Goal: Transaction & Acquisition: Purchase product/service

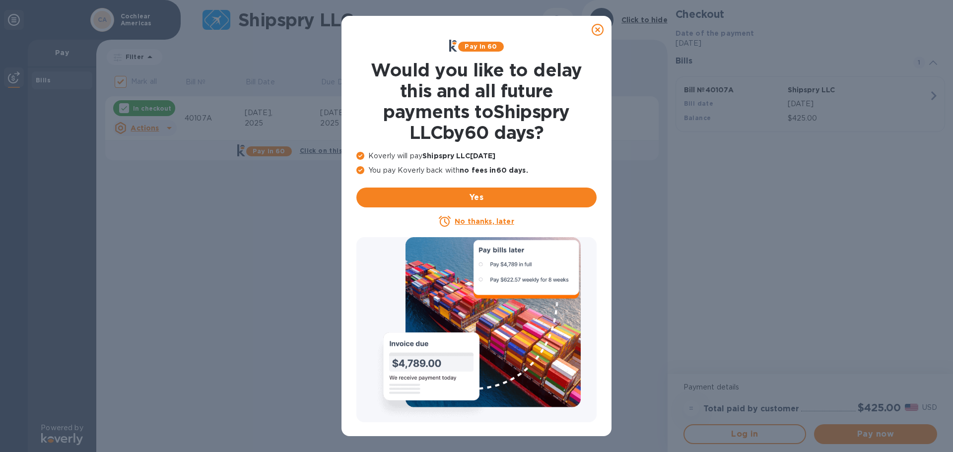
click at [484, 224] on u "No thanks, later" at bounding box center [484, 221] width 59 height 8
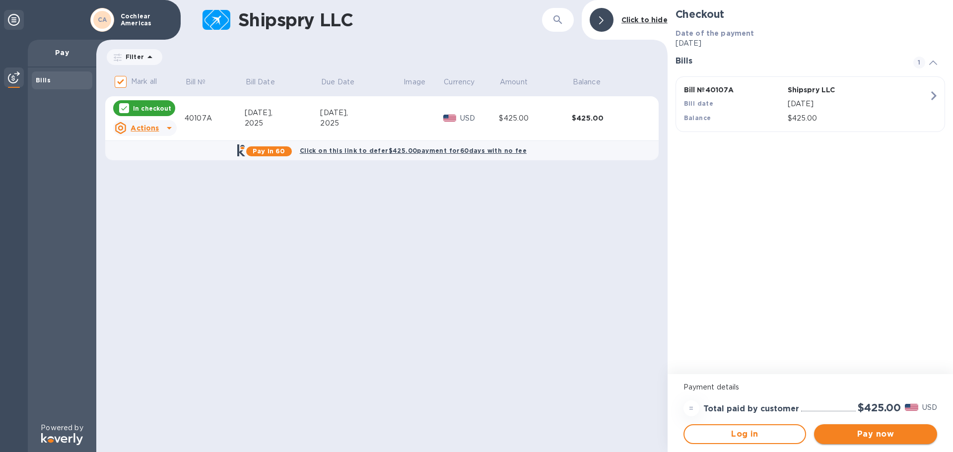
click at [868, 434] on span "Pay now" at bounding box center [875, 434] width 107 height 12
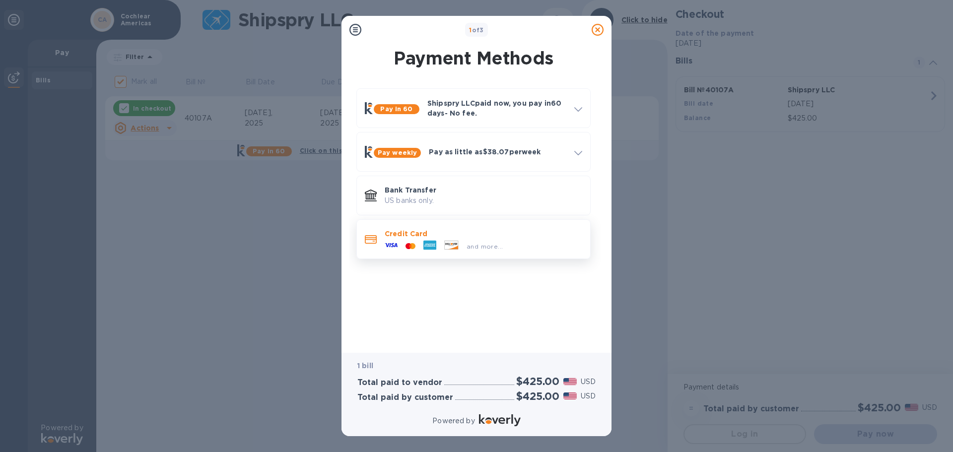
click at [457, 239] on div "and more..." at bounding box center [444, 246] width 126 height 15
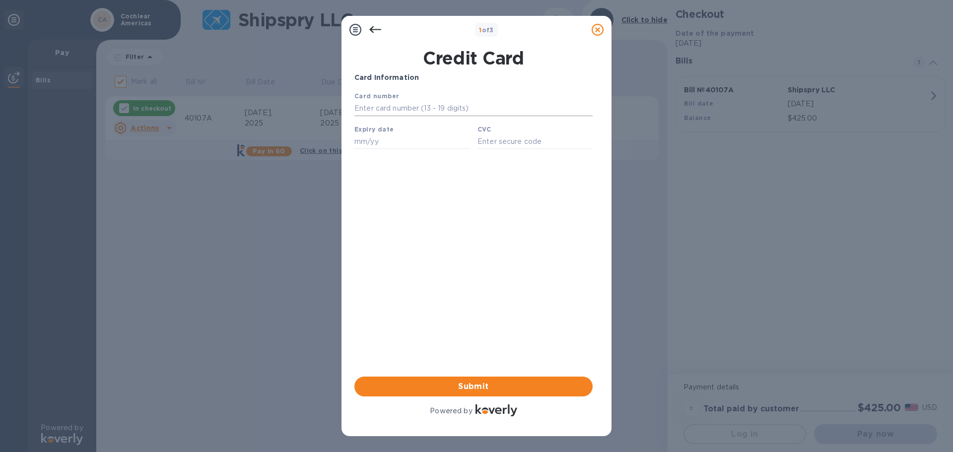
drag, startPoint x: 395, startPoint y: 110, endPoint x: 375, endPoint y: 116, distance: 20.9
click at [395, 110] on input "text" at bounding box center [473, 108] width 238 height 15
type input "[CREDIT_CARD_NUMBER]"
type input "12/28"
type input "9844"
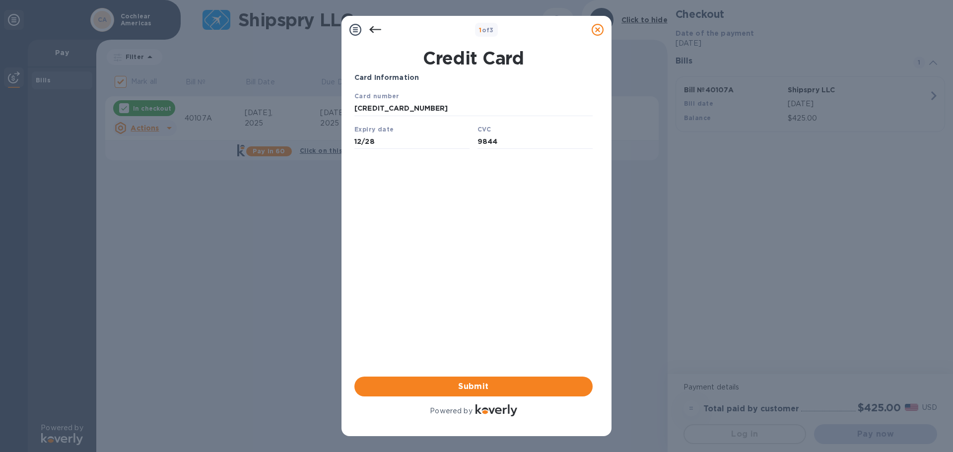
click at [441, 209] on div "Card Information Your browser does not support iframes Submit Powered by" at bounding box center [473, 245] width 238 height 346
click at [487, 387] on span "Submit" at bounding box center [473, 387] width 222 height 12
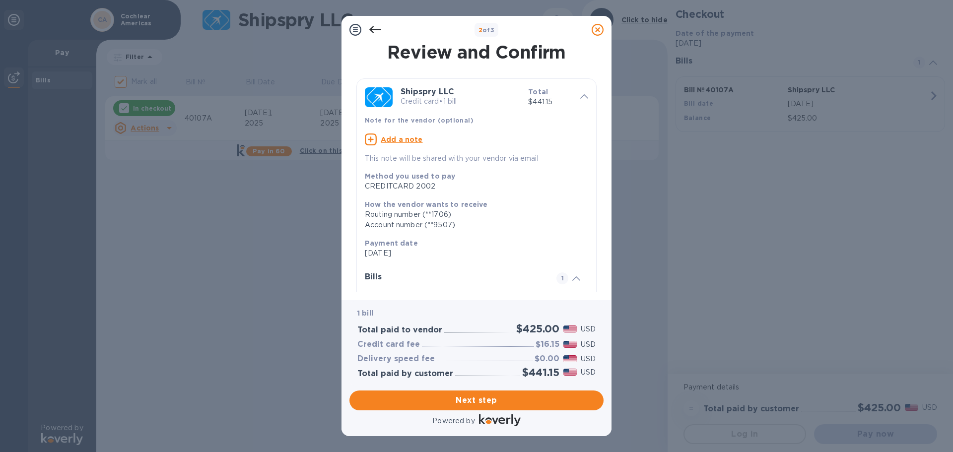
click at [400, 138] on u "Add a note" at bounding box center [402, 139] width 42 height 8
click at [398, 140] on textarea at bounding box center [468, 140] width 207 height 8
type textarea "Invoice 40107A"
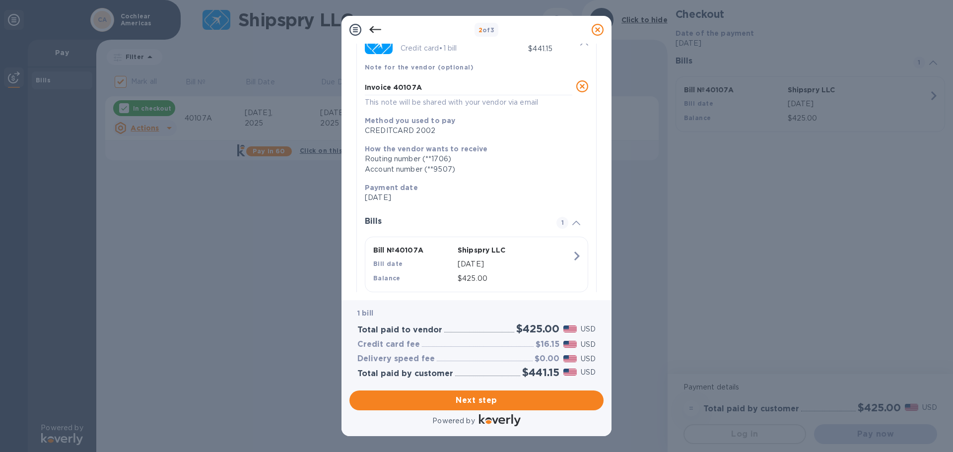
scroll to position [78, 0]
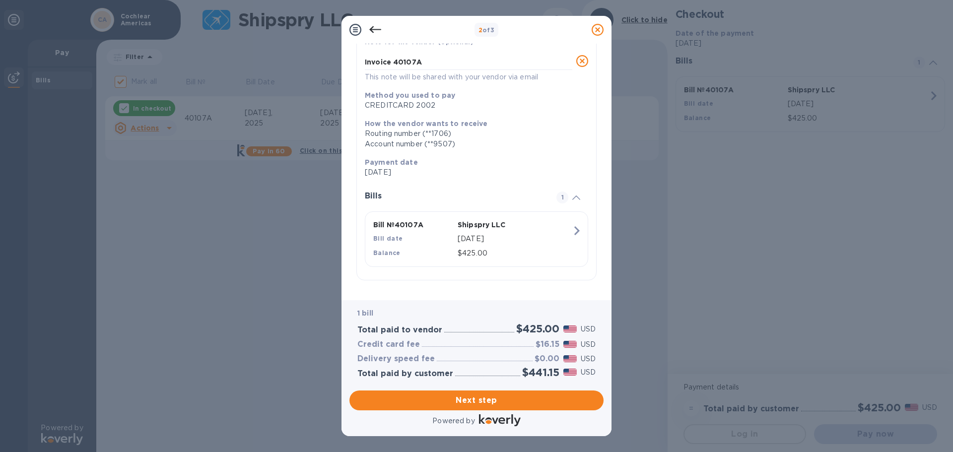
click at [424, 365] on div "Total paid by customer $441.15 USD" at bounding box center [476, 372] width 242 height 16
click at [478, 397] on span "Next step" at bounding box center [476, 400] width 238 height 12
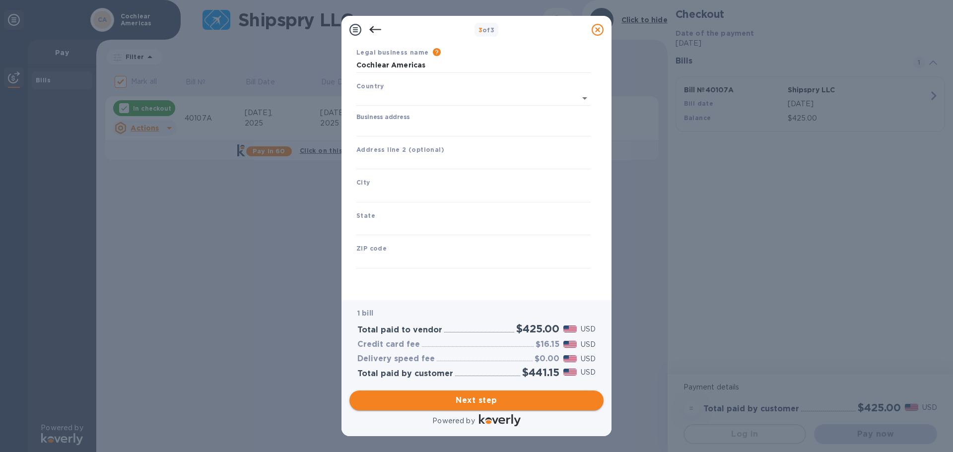
type input "[GEOGRAPHIC_DATA]"
click at [374, 126] on input "Business address" at bounding box center [473, 129] width 234 height 15
paste input "[STREET_ADDRESS][PERSON_NAME]"
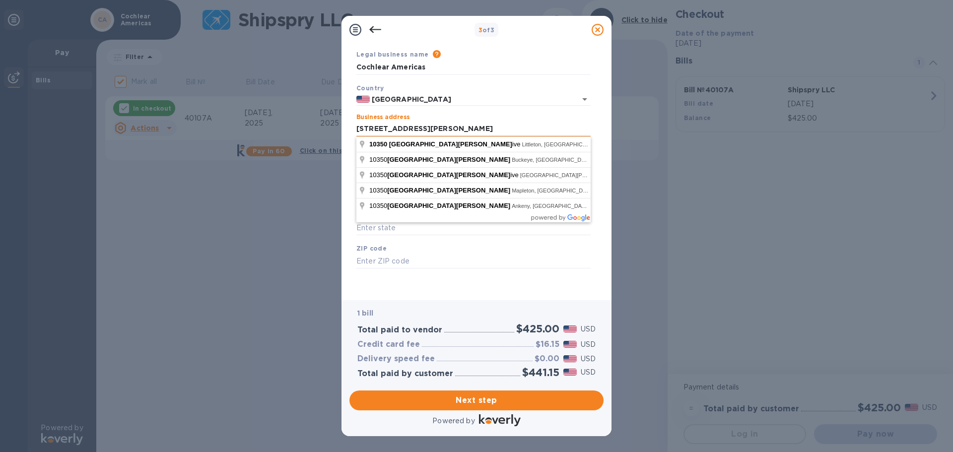
click at [453, 133] on input "[STREET_ADDRESS][PERSON_NAME]" at bounding box center [473, 129] width 234 height 15
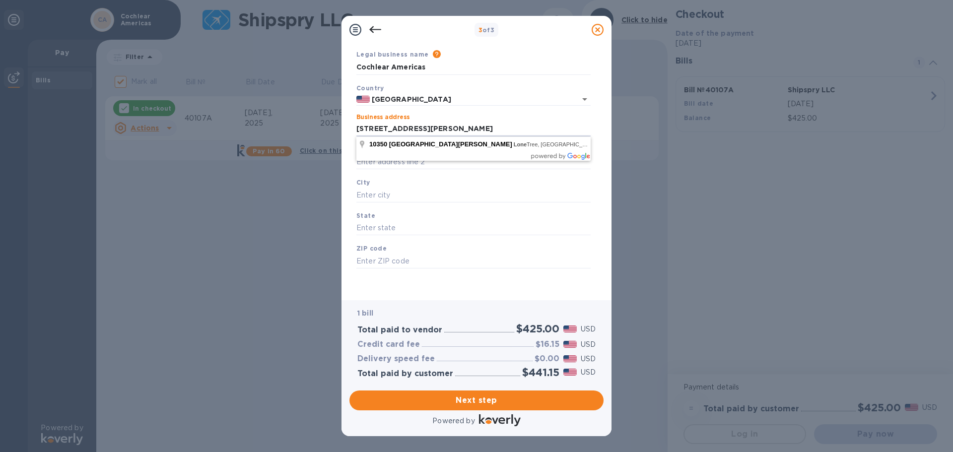
type input "[STREET_ADDRESS][PERSON_NAME]"
type input "Littleton"
type input "CO"
type input "80124"
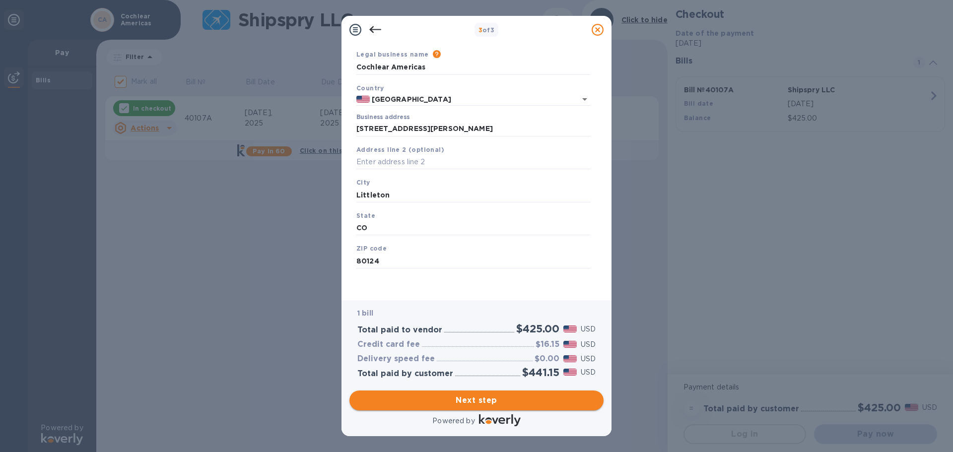
click at [479, 393] on button "Next step" at bounding box center [476, 401] width 254 height 20
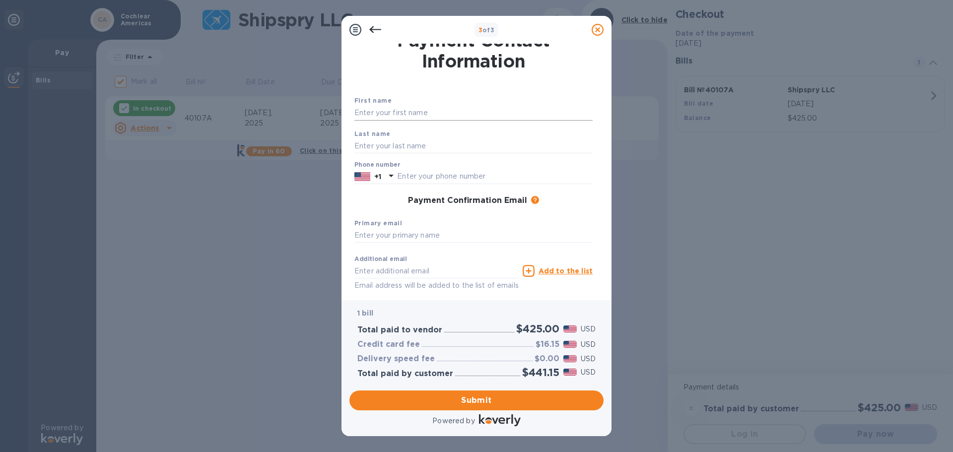
scroll to position [0, 0]
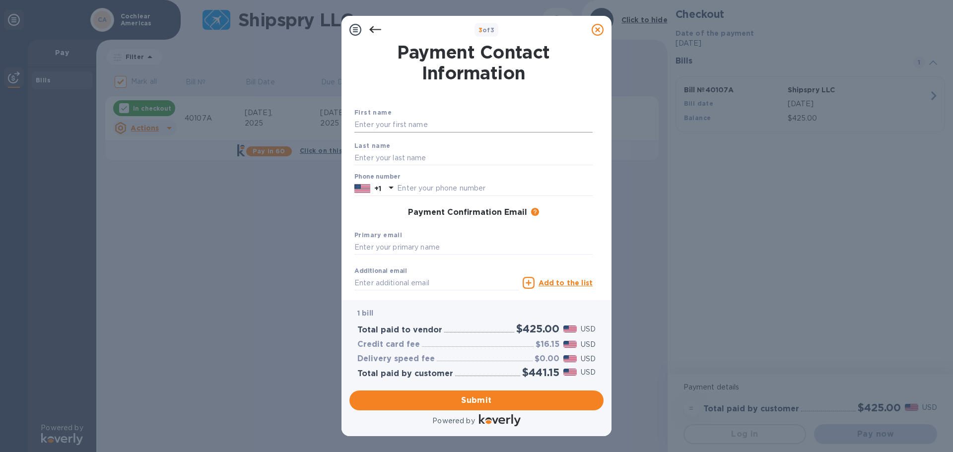
click at [401, 126] on input "text" at bounding box center [473, 125] width 238 height 15
type input "[PERSON_NAME]"
type input "7208406277"
click at [416, 245] on input "text" at bounding box center [473, 247] width 238 height 15
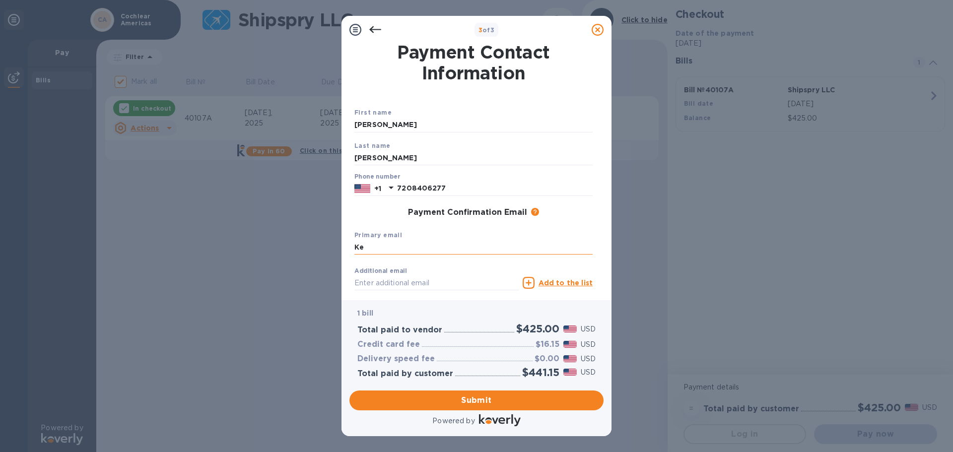
type input "K"
click button "Submit" at bounding box center [0, 0] width 0 height 0
type input "K"
paste input "[EMAIL_ADDRESS][DOMAIN_NAME]"
type input "[EMAIL_ADDRESS][DOMAIN_NAME]"
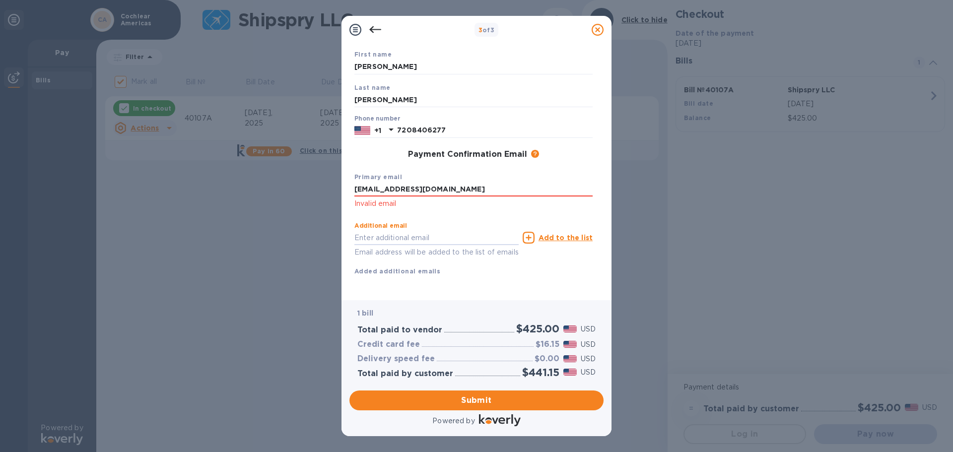
scroll to position [69, 0]
click at [565, 230] on div "Add to the list" at bounding box center [558, 238] width 74 height 16
click at [558, 234] on u "Add to the list" at bounding box center [565, 238] width 54 height 8
click at [423, 244] on input "text" at bounding box center [436, 237] width 164 height 15
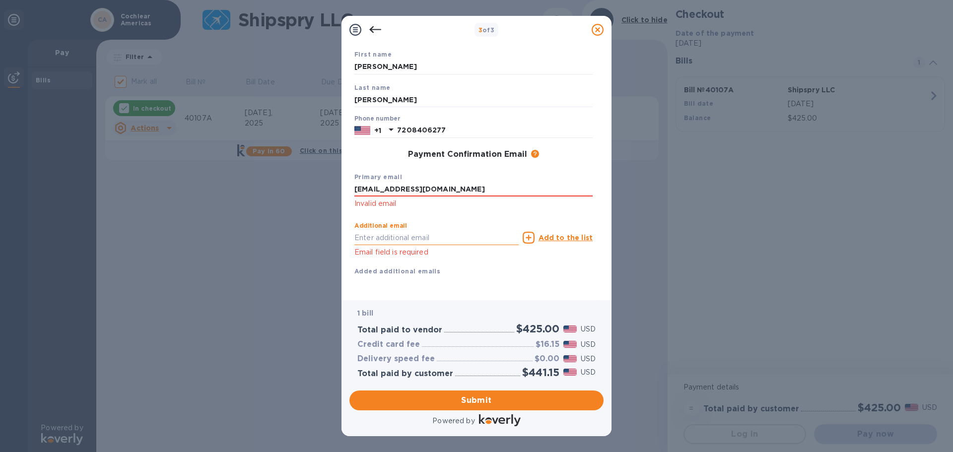
click at [383, 242] on input "text" at bounding box center [436, 237] width 164 height 15
type input "[PERSON_NAME][EMAIL_ADDRESS][PERSON_NAME][DOMAIN_NAME]"
click at [553, 236] on u "Add to the list" at bounding box center [565, 238] width 54 height 8
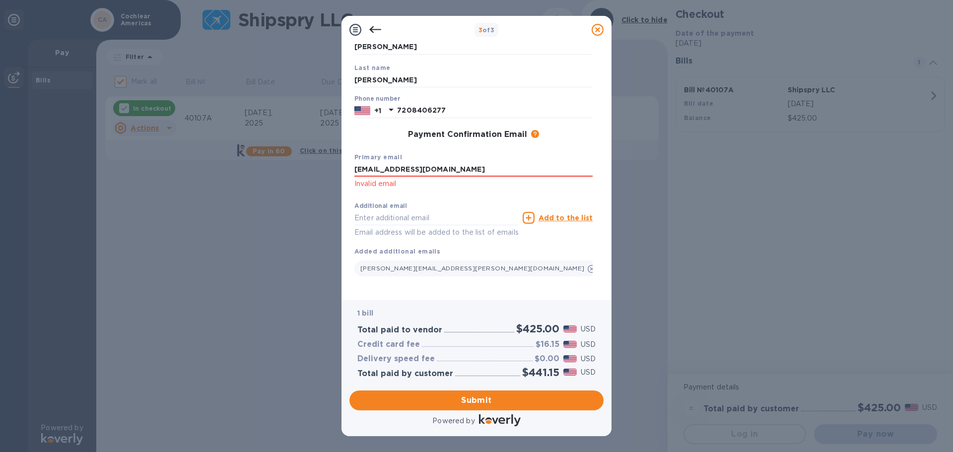
scroll to position [89, 0]
drag, startPoint x: 431, startPoint y: 159, endPoint x: 436, endPoint y: 159, distance: 5.0
click at [431, 162] on input "[EMAIL_ADDRESS][DOMAIN_NAME]" at bounding box center [473, 169] width 238 height 15
click button "Submit" at bounding box center [0, 0] width 0 height 0
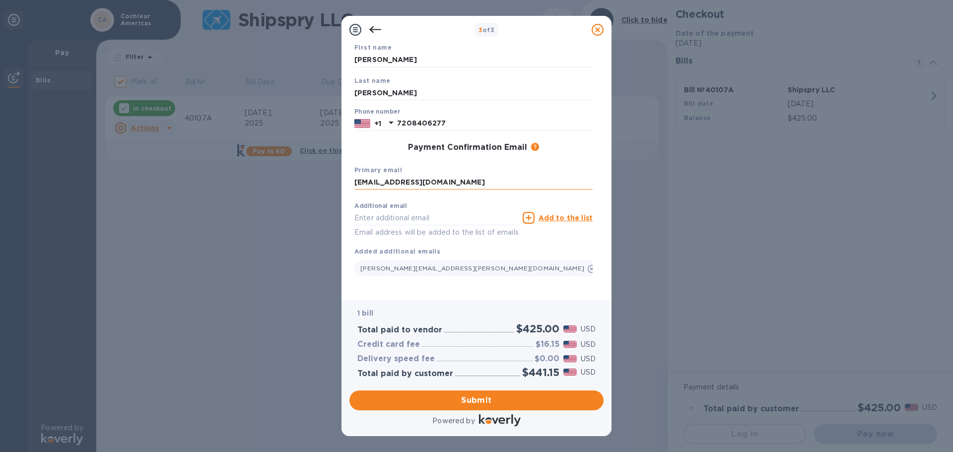
scroll to position [76, 0]
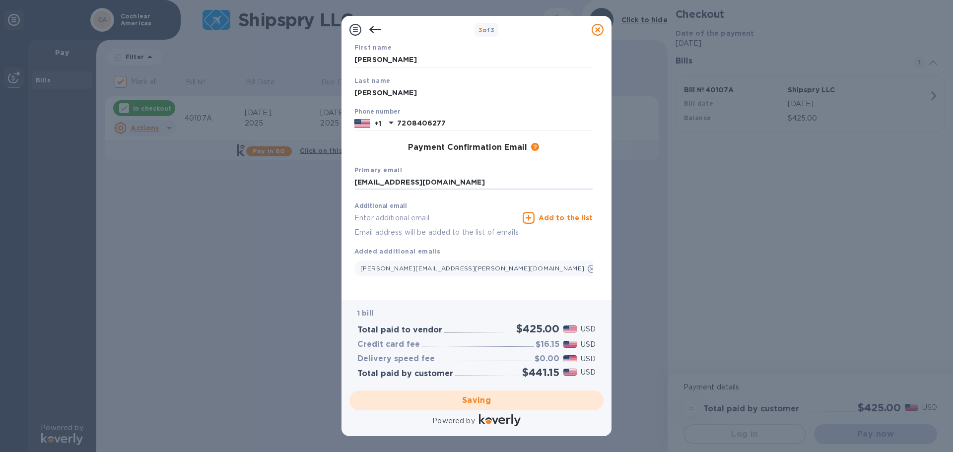
click at [507, 265] on div "Additional email Email address will be added to the list of emails Add to the l…" at bounding box center [473, 237] width 246 height 87
checkbox input "false"
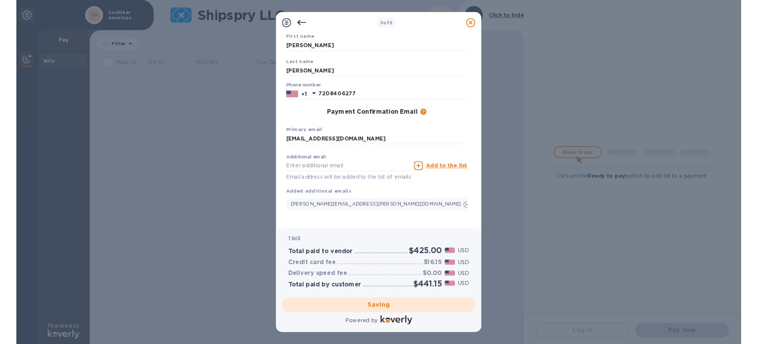
scroll to position [0, 0]
